Goal: Information Seeking & Learning: Learn about a topic

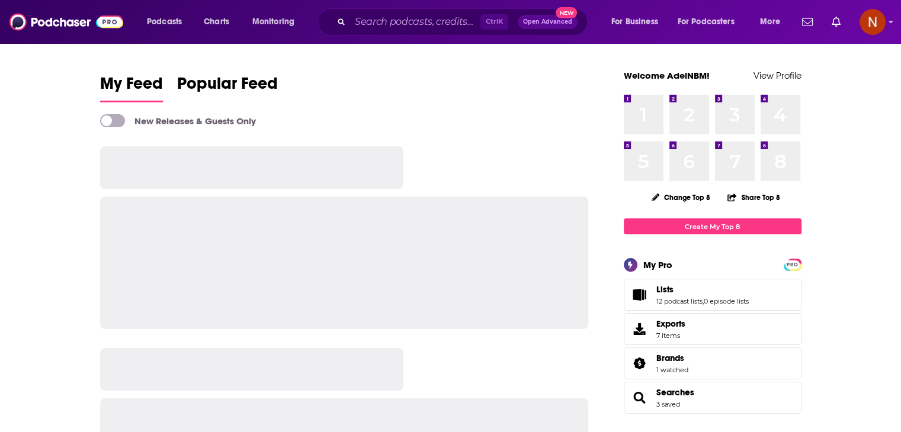
click at [390, 23] on input "Search podcasts, credits, & more..." at bounding box center [415, 21] width 130 height 19
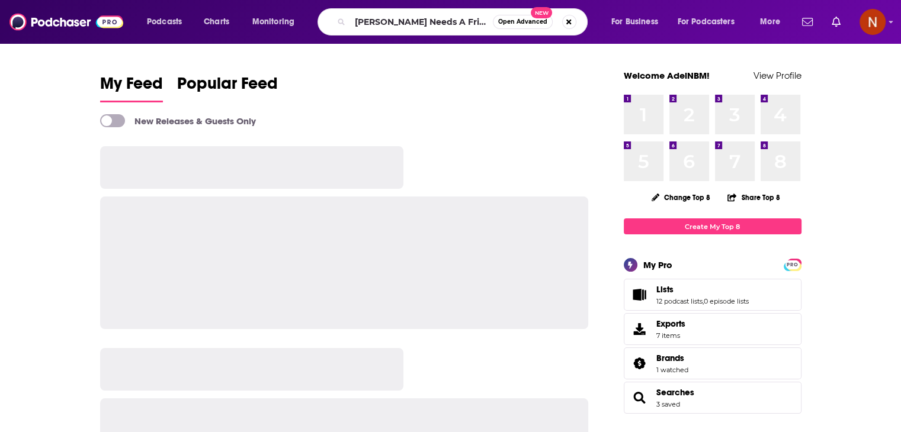
type input "[PERSON_NAME] Needs A Friend"
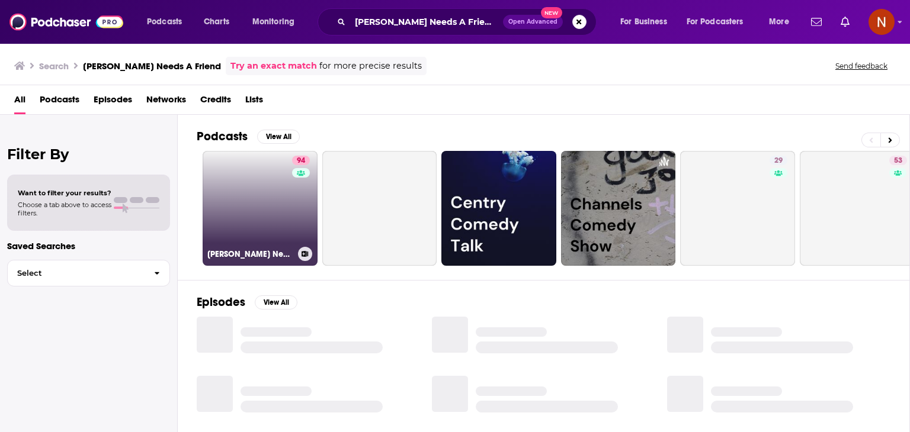
click at [272, 204] on link "94 [PERSON_NAME] Needs A Friend" at bounding box center [260, 208] width 115 height 115
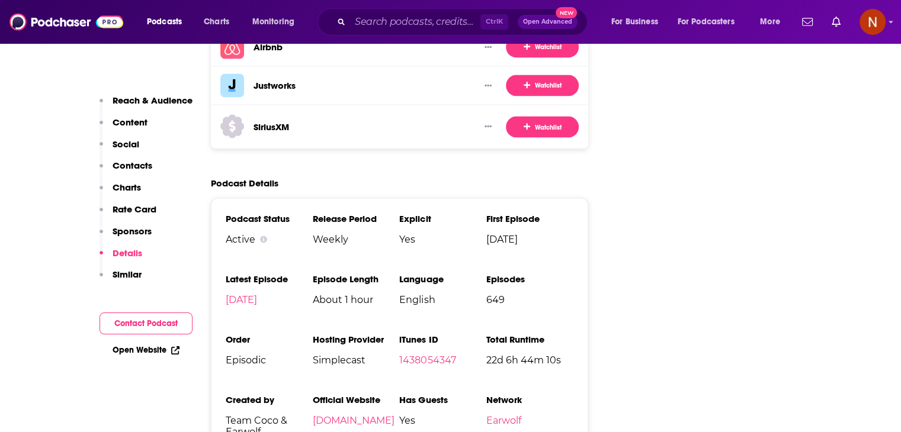
scroll to position [2163, 0]
